Goal: Transaction & Acquisition: Download file/media

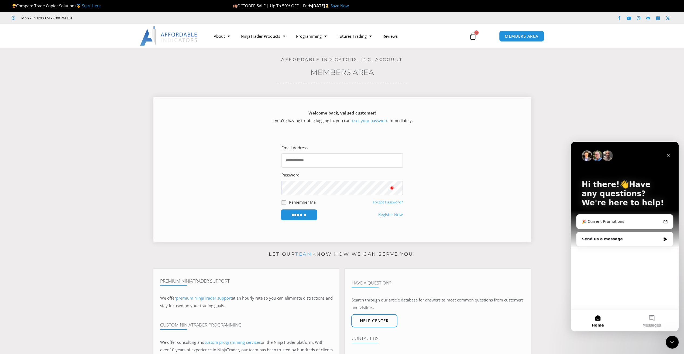
type input "**********"
click at [300, 216] on input "******" at bounding box center [298, 215] width 37 height 12
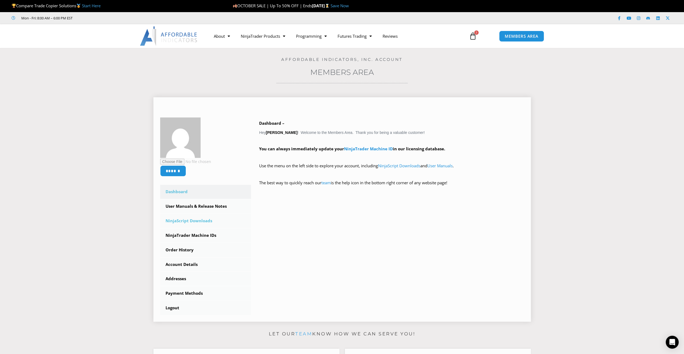
click at [187, 220] on link "NinjaScript Downloads" at bounding box center [205, 221] width 91 height 14
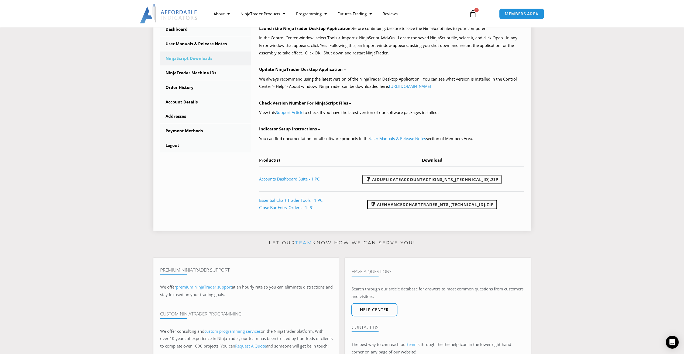
scroll to position [135, 0]
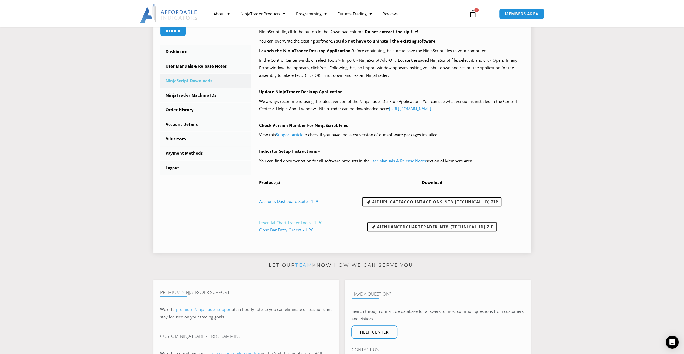
click at [286, 223] on link "Essential Chart Trader Tools - 1 PC" at bounding box center [290, 222] width 63 height 5
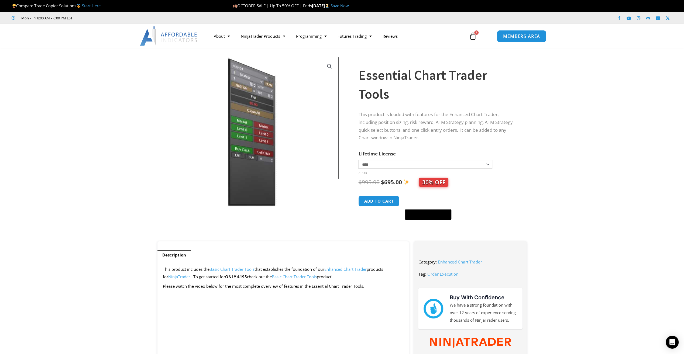
click at [522, 37] on span "MEMBERS AREA" at bounding box center [521, 36] width 37 height 5
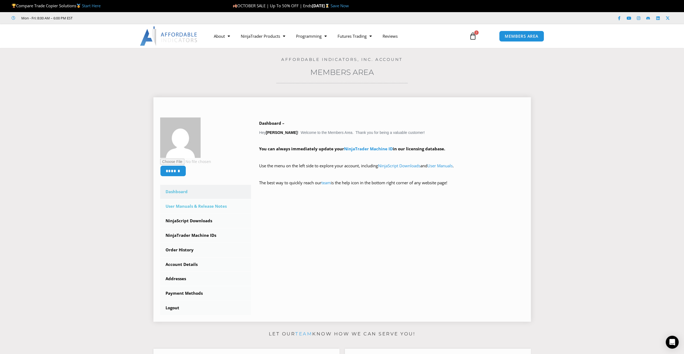
click at [185, 208] on link "User Manuals & Release Notes" at bounding box center [205, 206] width 91 height 14
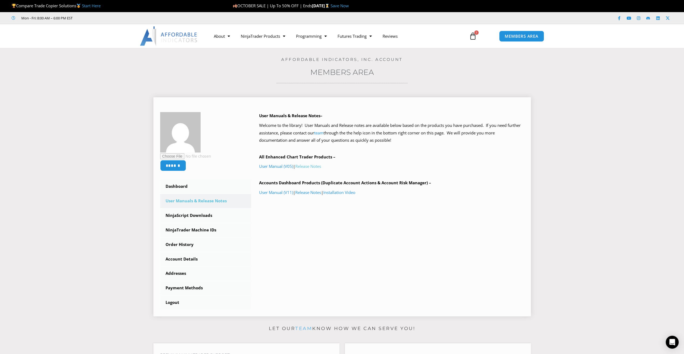
click at [312, 166] on link "Release Notes" at bounding box center [308, 166] width 26 height 5
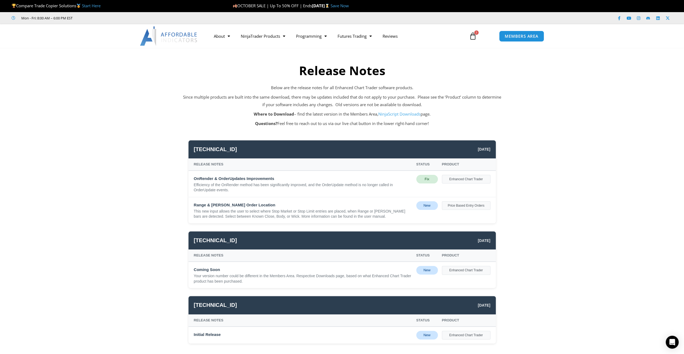
click at [393, 115] on link "NinjaScript Downloads" at bounding box center [399, 113] width 42 height 5
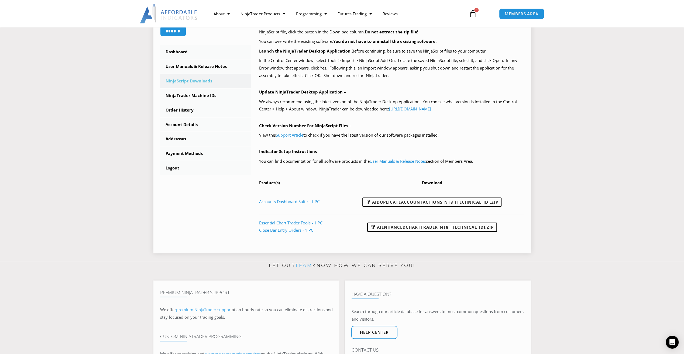
scroll to position [135, 0]
click at [427, 226] on link "AIEnhancedChartTrader_NT8_25.1.31.1.zip" at bounding box center [432, 226] width 130 height 9
